Goal: Task Accomplishment & Management: Manage account settings

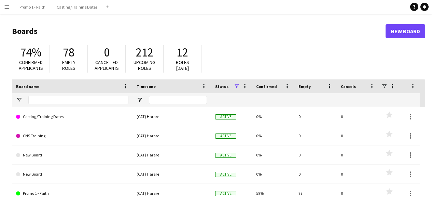
click at [9, 4] on app-icon "Menu" at bounding box center [6, 6] width 5 height 5
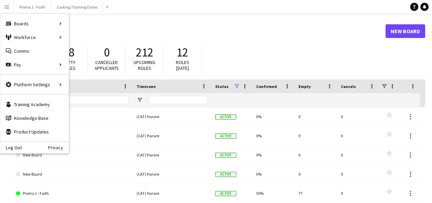
click at [204, 33] on h1 "Boards" at bounding box center [199, 31] width 374 height 10
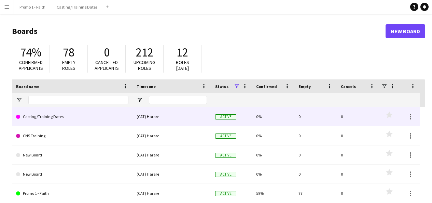
click at [54, 121] on link "Casting/Training Dates" at bounding box center [72, 116] width 112 height 19
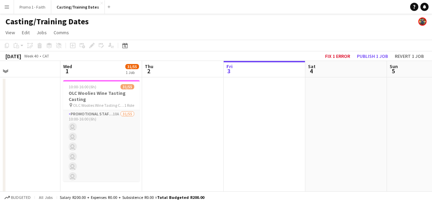
scroll to position [0, 209]
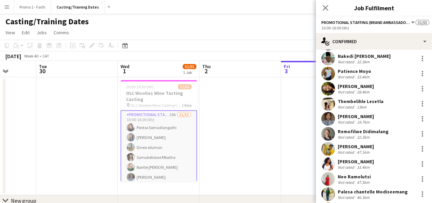
scroll to position [225, 0]
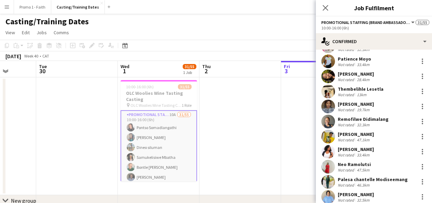
click at [353, 110] on div "Not rated" at bounding box center [347, 109] width 18 height 5
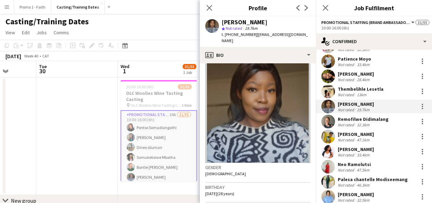
scroll to position [9, 0]
click at [231, 167] on div "Gender Female" at bounding box center [257, 172] width 105 height 20
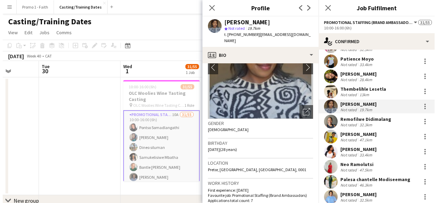
scroll to position [53, 0]
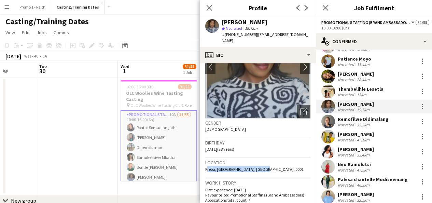
drag, startPoint x: 205, startPoint y: 162, endPoint x: 256, endPoint y: 162, distance: 51.2
click at [256, 166] on span "Pretor, Pretoria, Pretoria, 0001" at bounding box center [254, 168] width 98 height 5
copy span "Pretor, Pretoria, Pretoria, 0001"
click at [209, 11] on app-icon "Close pop-in" at bounding box center [210, 8] width 10 height 10
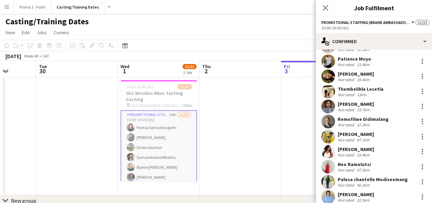
click at [9, 8] on app-icon "Menu" at bounding box center [6, 6] width 5 height 5
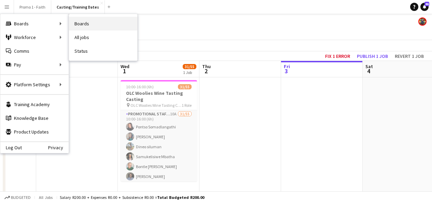
click at [80, 23] on link "Boards" at bounding box center [103, 24] width 68 height 14
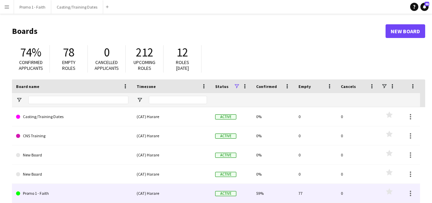
click at [44, 190] on link "Promo 1 - Faith" at bounding box center [72, 192] width 112 height 19
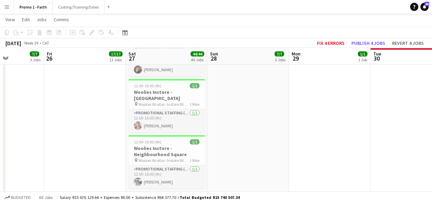
scroll to position [1488, 0]
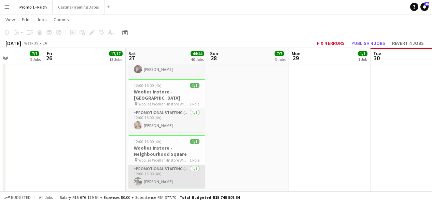
click at [157, 165] on app-card-role "Promotional Staffing (Brand Ambassadors) 1/1 12:00-16:00 (4h) Veronica Moyo" at bounding box center [166, 176] width 76 height 23
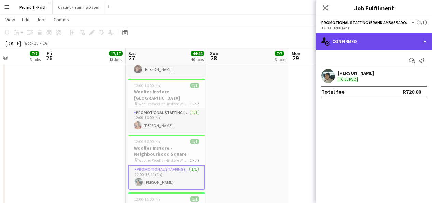
click at [382, 43] on div "single-neutral-actions-check-2 Confirmed" at bounding box center [374, 41] width 116 height 16
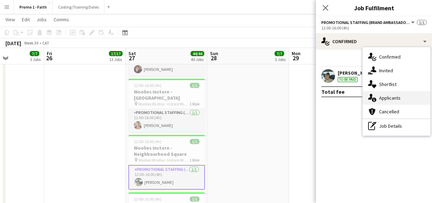
click at [386, 99] on span "Applicants" at bounding box center [390, 98] width 22 height 6
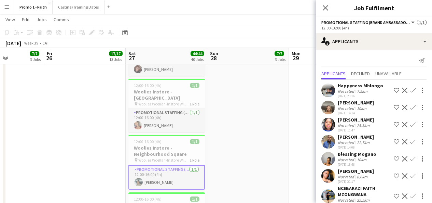
click at [335, 90] on div "Happyness Mhlongo Not rated 7.5km 07-09-2025 23:16 Shortlist crew Decline Confi…" at bounding box center [374, 90] width 116 height 16
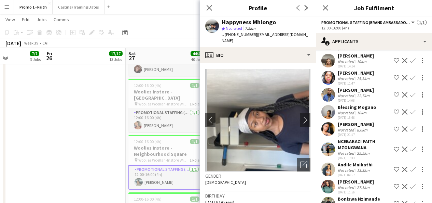
scroll to position [48, 0]
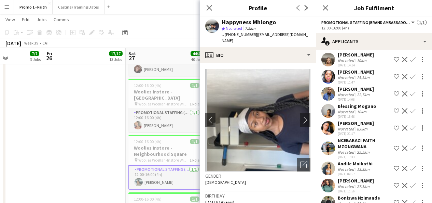
click at [329, 172] on app-user-avatar at bounding box center [328, 168] width 14 height 14
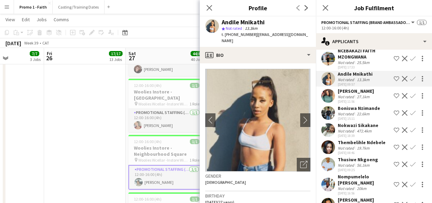
scroll to position [160, 0]
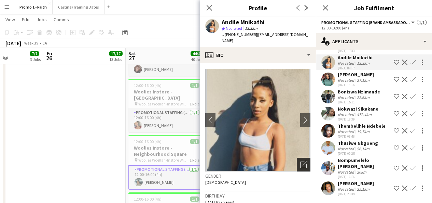
click at [304, 162] on div "Open photos pop-in" at bounding box center [304, 164] width 14 height 14
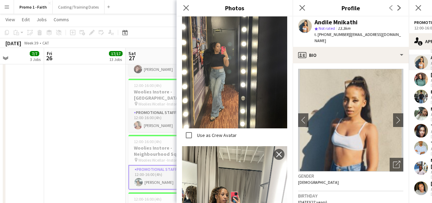
scroll to position [1060, 0]
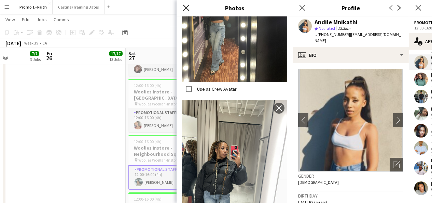
click at [186, 8] on icon at bounding box center [186, 7] width 6 height 6
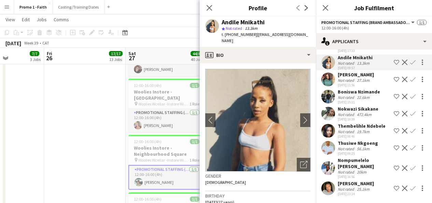
click at [329, 186] on app-user-avatar at bounding box center [328, 188] width 14 height 14
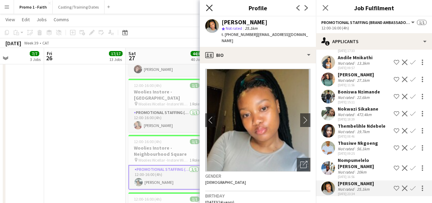
click at [210, 9] on icon at bounding box center [209, 7] width 6 height 6
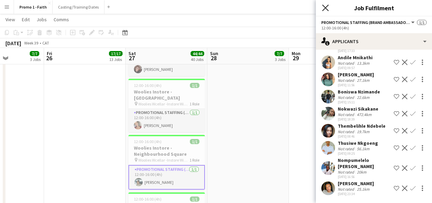
click at [324, 7] on icon at bounding box center [325, 7] width 6 height 6
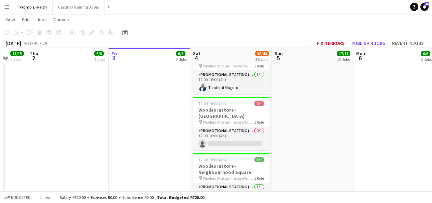
scroll to position [1041, 0]
click at [223, 182] on app-card-role "Promotional Staffing (Brand Ambassadors) 1/1 12:00-16:00 (4h) Veronica Moyo" at bounding box center [231, 193] width 76 height 23
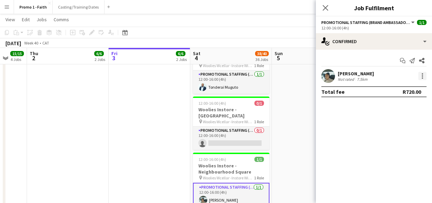
click at [424, 76] on div at bounding box center [422, 76] width 8 height 8
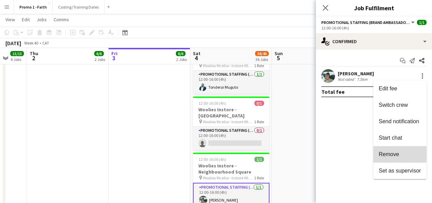
click at [388, 152] on span "Remove" at bounding box center [389, 154] width 20 height 6
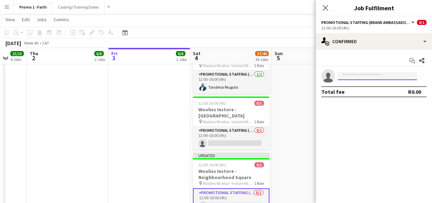
click at [357, 75] on input at bounding box center [377, 76] width 79 height 8
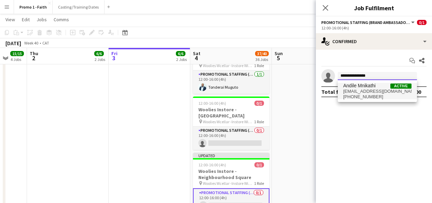
type input "**********"
click at [376, 91] on span "andileashleighmnikathi@gmail.com" at bounding box center [377, 90] width 68 height 5
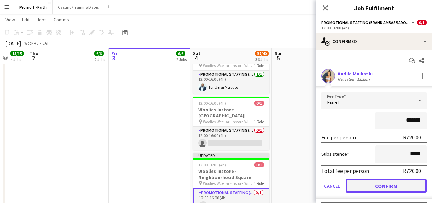
click at [363, 182] on button "Confirm" at bounding box center [386, 186] width 81 height 14
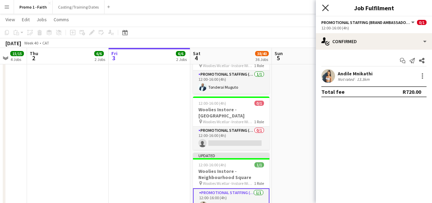
click at [326, 10] on icon "Close pop-in" at bounding box center [325, 7] width 6 height 6
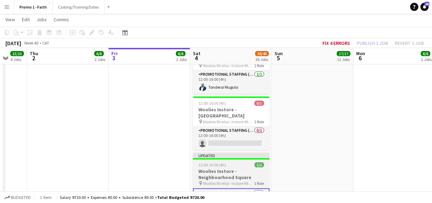
click at [259, 152] on app-job-card "Updated 12:00-16:00 (4h) 1/1 Woolies Instore - Neighbourhood Square pin Woolies…" at bounding box center [231, 182] width 76 height 60
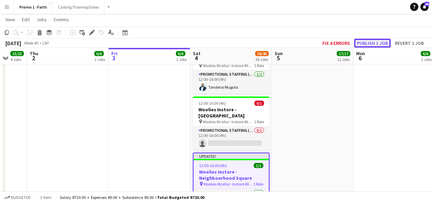
click at [365, 45] on button "Publish 1 job" at bounding box center [372, 43] width 37 height 9
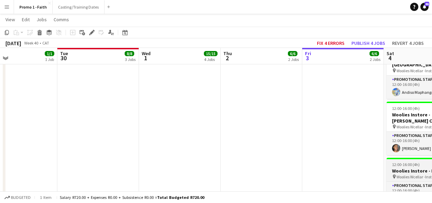
scroll to position [0, 210]
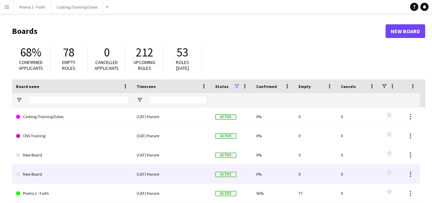
scroll to position [13, 0]
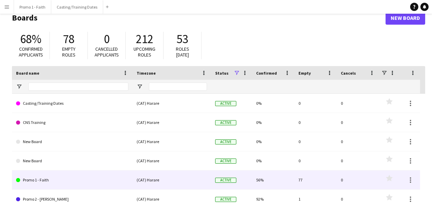
click at [47, 178] on link "Promo 1 - Faith" at bounding box center [72, 179] width 112 height 19
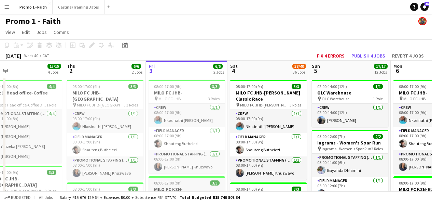
scroll to position [0, 181]
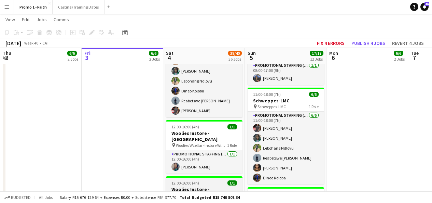
scroll to position [313, 0]
